Goal: Task Accomplishment & Management: Manage account settings

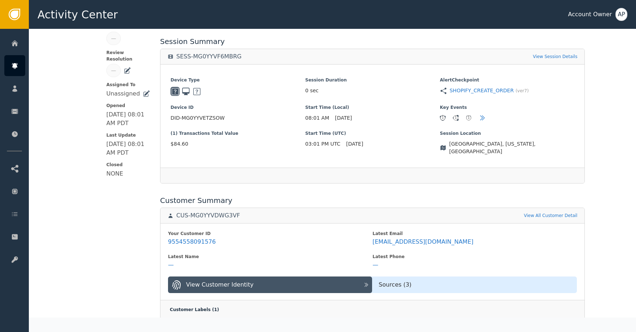
scroll to position [151, 0]
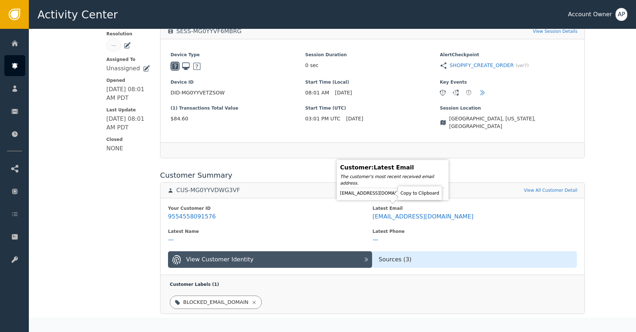
drag, startPoint x: 390, startPoint y: 192, endPoint x: 387, endPoint y: 162, distance: 30.4
click at [419, 192] on icon at bounding box center [422, 193] width 7 height 7
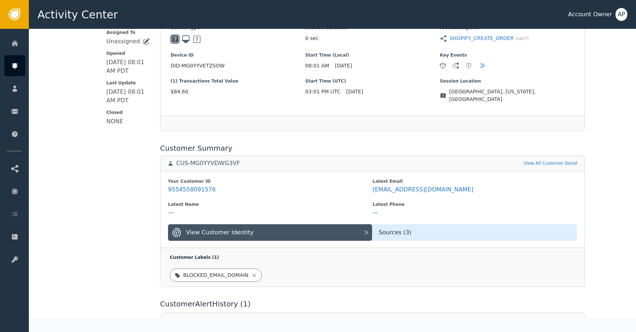
scroll to position [213, 0]
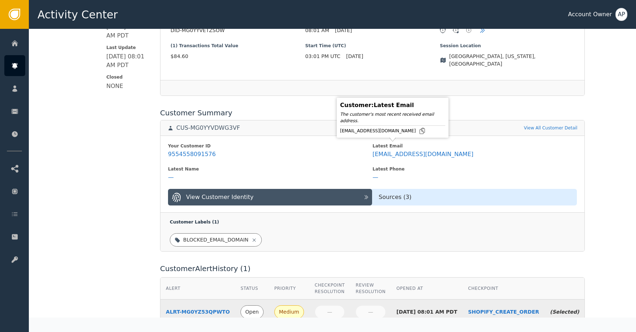
click at [393, 129] on div "[EMAIL_ADDRESS][DOMAIN_NAME]" at bounding box center [392, 130] width 105 height 7
click at [420, 130] on icon at bounding box center [422, 131] width 5 height 6
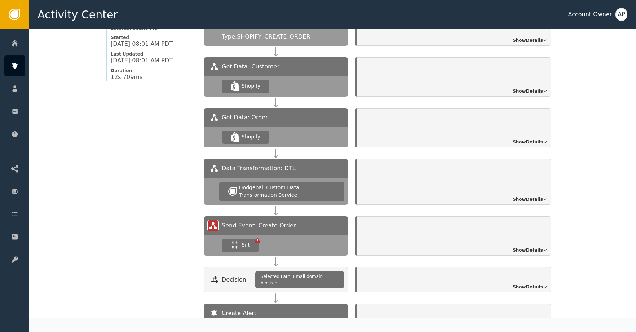
scroll to position [701, 0]
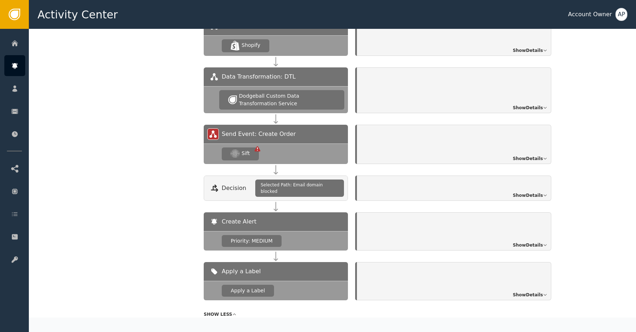
click at [230, 133] on div "Send Event: Create Order" at bounding box center [276, 134] width 144 height 19
click at [211, 130] on icon at bounding box center [212, 133] width 7 height 7
drag, startPoint x: 233, startPoint y: 143, endPoint x: 244, endPoint y: 147, distance: 10.9
click at [234, 150] on icon at bounding box center [235, 154] width 9 height 8
click at [247, 148] on div "Sift" at bounding box center [240, 153] width 37 height 13
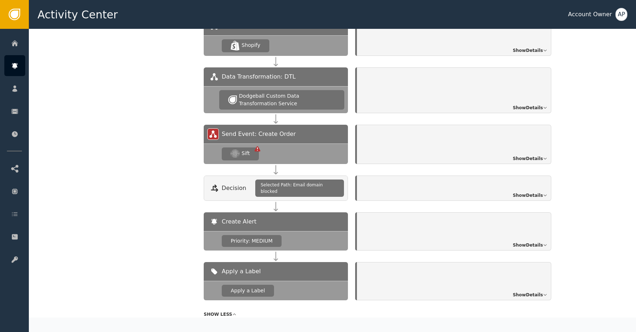
drag, startPoint x: 486, startPoint y: 155, endPoint x: 512, endPoint y: 152, distance: 26.1
click at [510, 152] on div "Show Details" at bounding box center [454, 144] width 194 height 39
click at [518, 155] on span "Show Details" at bounding box center [528, 158] width 30 height 6
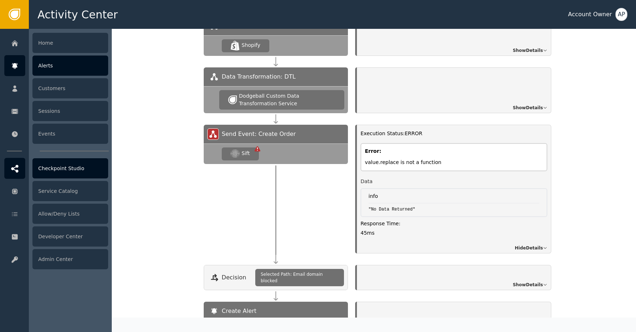
click at [12, 170] on icon at bounding box center [14, 169] width 7 height 8
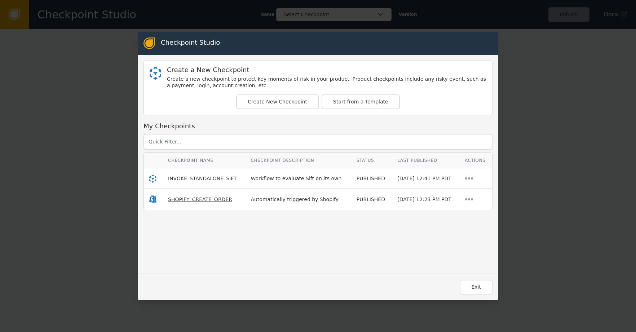
click at [189, 196] on div "SHOPIFY_CREATE_ORDER" at bounding box center [204, 200] width 72 height 8
click at [190, 200] on span "SHOPIFY_CREATE_ORDER" at bounding box center [200, 199] width 64 height 6
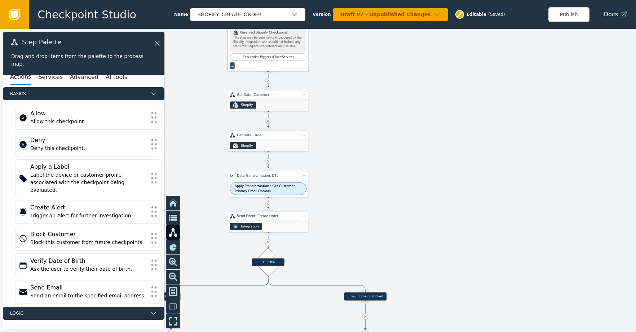
drag, startPoint x: 336, startPoint y: 211, endPoint x: 340, endPoint y: 172, distance: 39.1
click at [340, 172] on div at bounding box center [318, 180] width 636 height 303
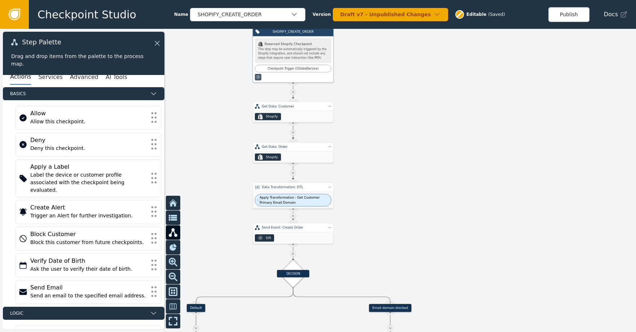
drag, startPoint x: 334, startPoint y: 201, endPoint x: 352, endPoint y: 219, distance: 25.5
click at [359, 214] on div at bounding box center [318, 180] width 636 height 303
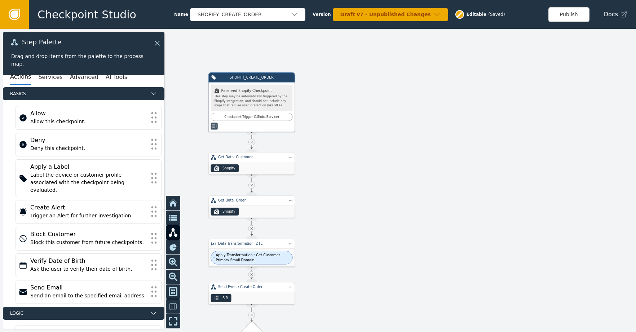
click at [16, 17] on icon at bounding box center [14, 14] width 8 height 8
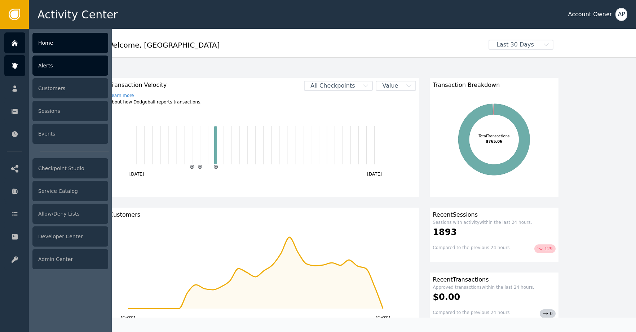
click at [83, 61] on div "Alerts" at bounding box center [70, 66] width 76 height 20
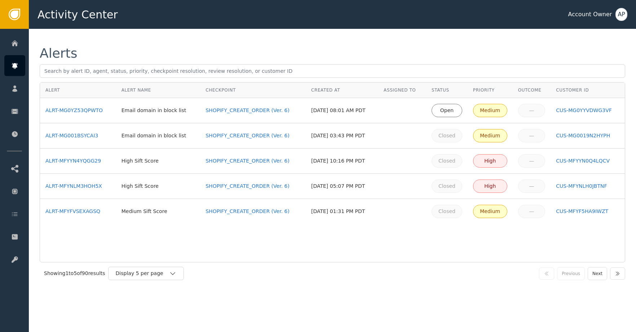
drag, startPoint x: 70, startPoint y: 138, endPoint x: 72, endPoint y: 156, distance: 18.5
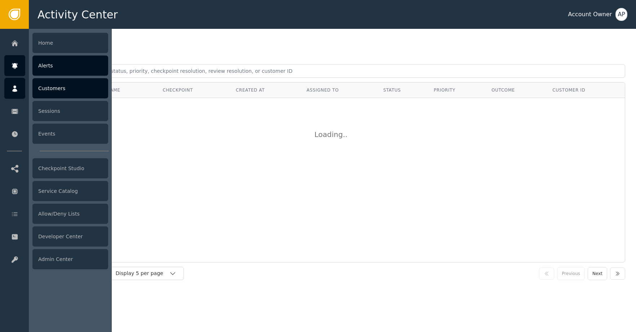
click at [19, 87] on div at bounding box center [14, 88] width 21 height 21
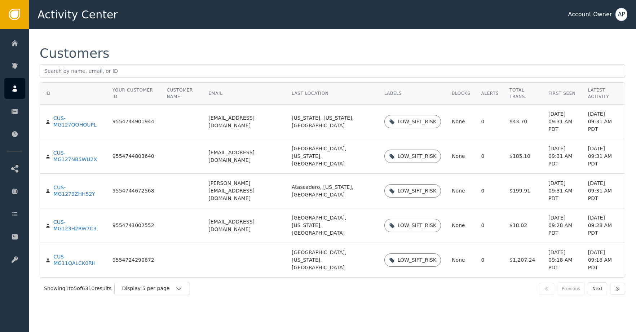
click at [203, 123] on td at bounding box center [182, 122] width 42 height 35
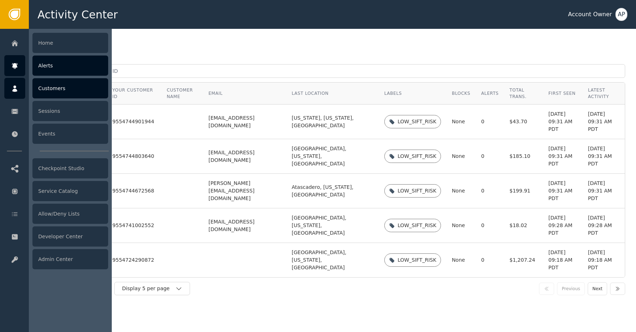
click at [53, 68] on div "Alerts" at bounding box center [70, 66] width 76 height 20
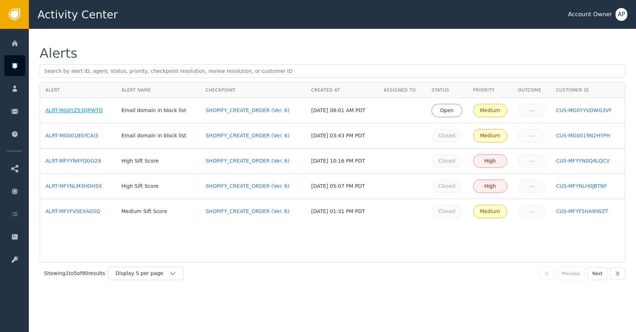
click at [64, 113] on div "ALRT-MG0YZ53QPWTO" at bounding box center [77, 111] width 65 height 8
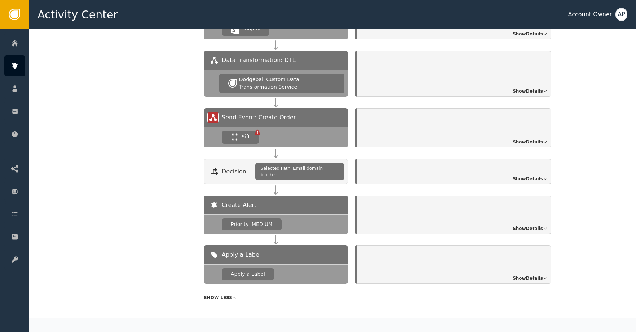
scroll to position [718, 0]
click at [521, 139] on span "Show Details" at bounding box center [528, 142] width 30 height 6
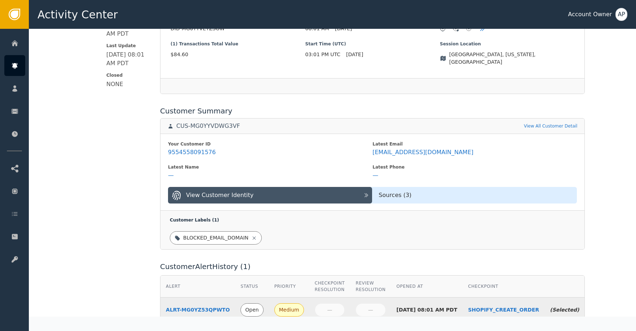
scroll to position [190, 0]
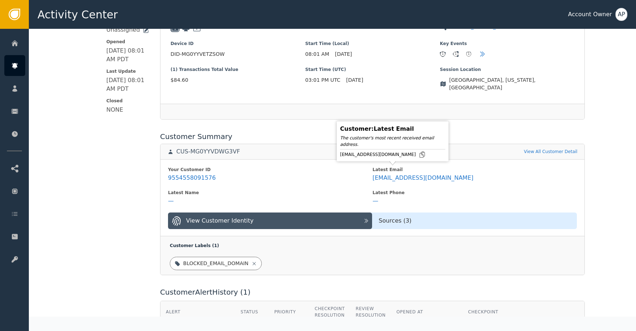
click at [393, 155] on div "[EMAIL_ADDRESS][DOMAIN_NAME]" at bounding box center [392, 154] width 105 height 7
click at [420, 155] on icon at bounding box center [422, 155] width 5 height 6
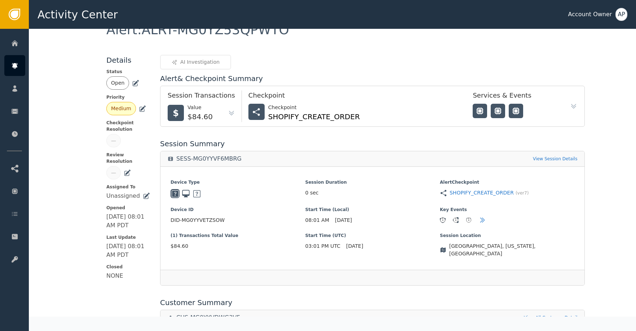
scroll to position [0, 0]
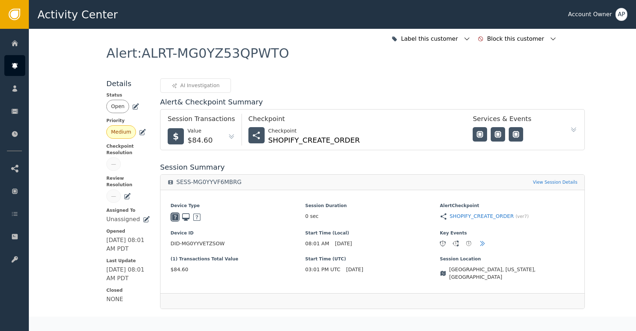
drag, startPoint x: 128, startPoint y: 102, endPoint x: 130, endPoint y: 106, distance: 4.3
click at [129, 104] on div "Open" at bounding box center [128, 106] width 44 height 13
click at [133, 105] on icon at bounding box center [135, 106] width 7 height 7
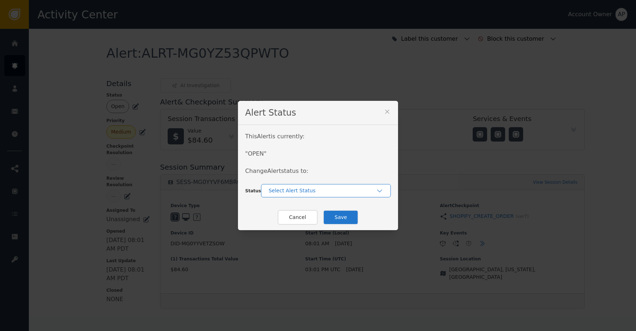
click at [297, 191] on div "Select Alert Status" at bounding box center [322, 191] width 107 height 8
click at [297, 221] on div "Closed" at bounding box center [325, 221] width 115 height 8
click at [336, 223] on button "Save" at bounding box center [340, 217] width 35 height 15
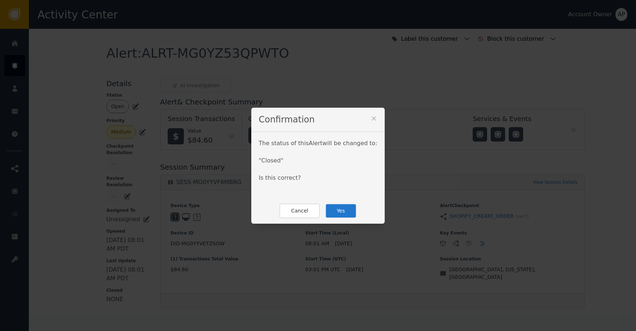
click at [336, 212] on button "Yes" at bounding box center [340, 211] width 31 height 15
